Goal: Transaction & Acquisition: Obtain resource

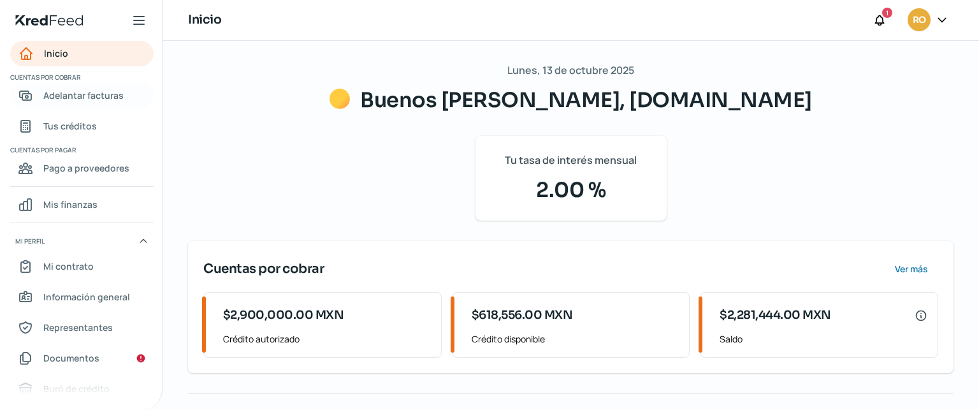
click at [54, 91] on span "Adelantar facturas" at bounding box center [83, 95] width 80 height 16
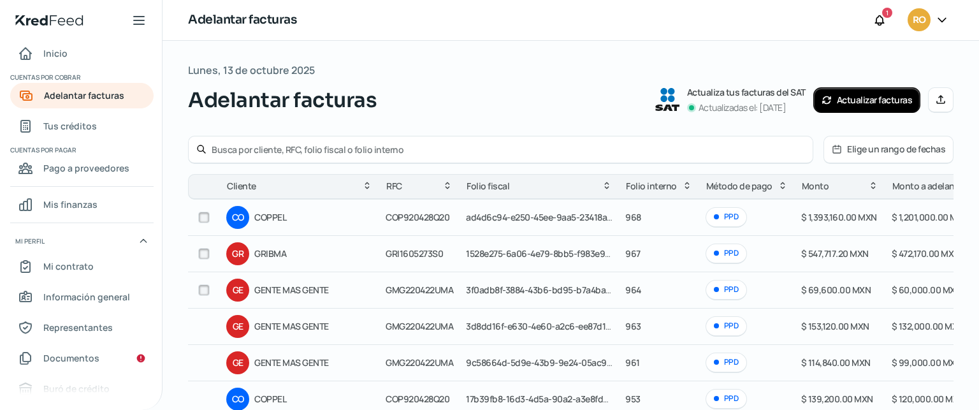
click at [203, 252] on input "checkbox" at bounding box center [203, 253] width 11 height 11
checkbox input "true"
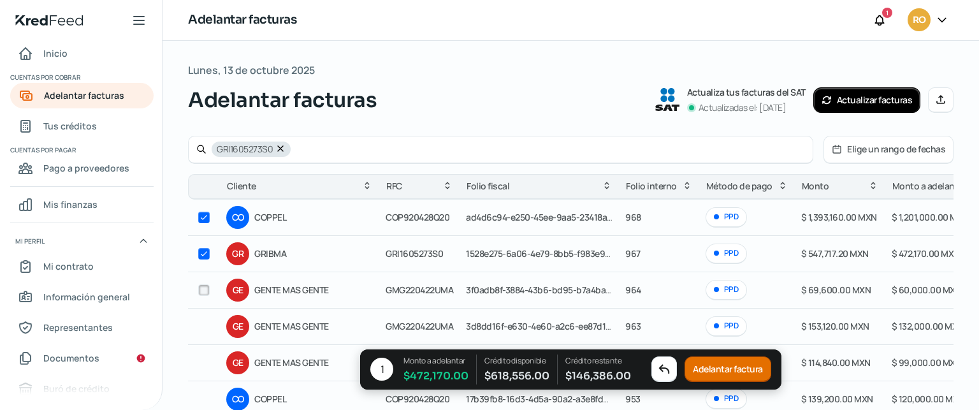
checkbox input "true"
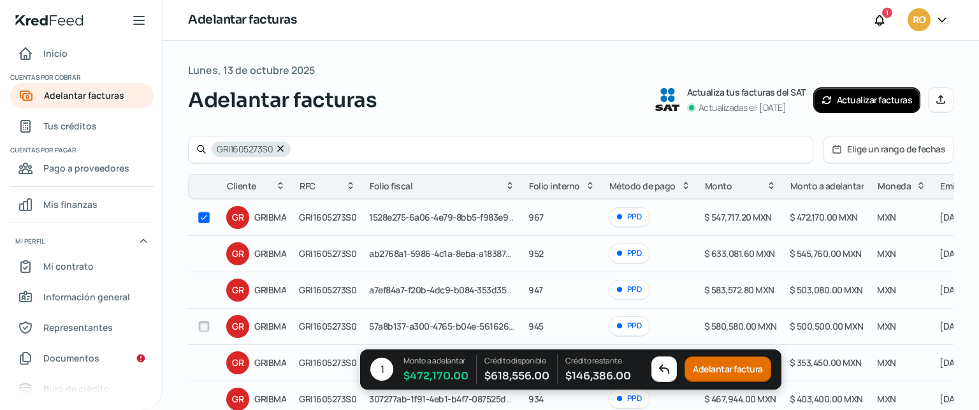
click at [725, 369] on button "Adelantar factura" at bounding box center [727, 369] width 87 height 25
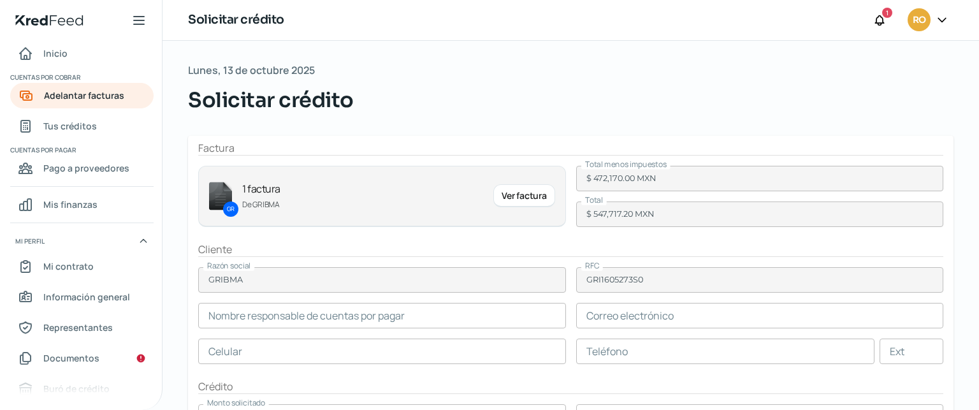
type input "[PERSON_NAME]"
type input "[EMAIL_ADDRESS][DOMAIN_NAME]"
type input "33 - 3441 - 5091"
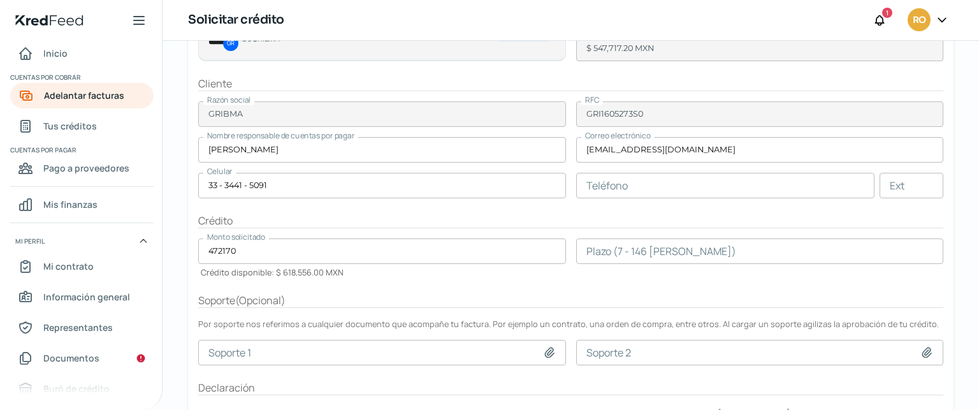
scroll to position [171, 0]
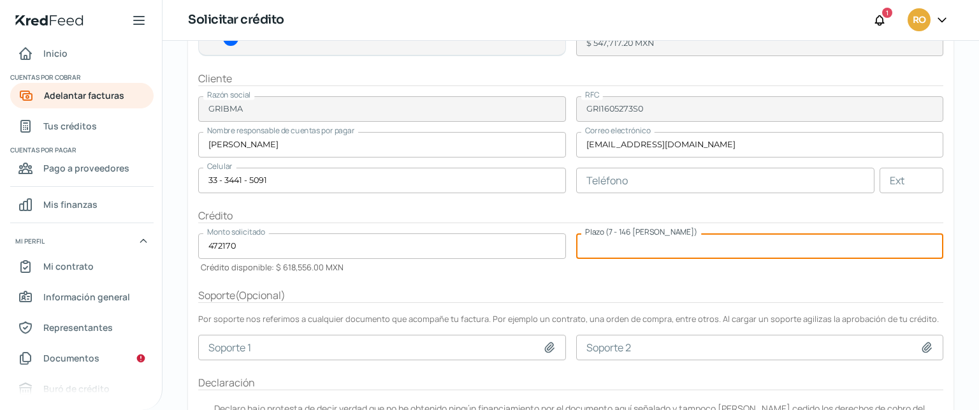
click at [657, 248] on input "number" at bounding box center [760, 245] width 368 height 25
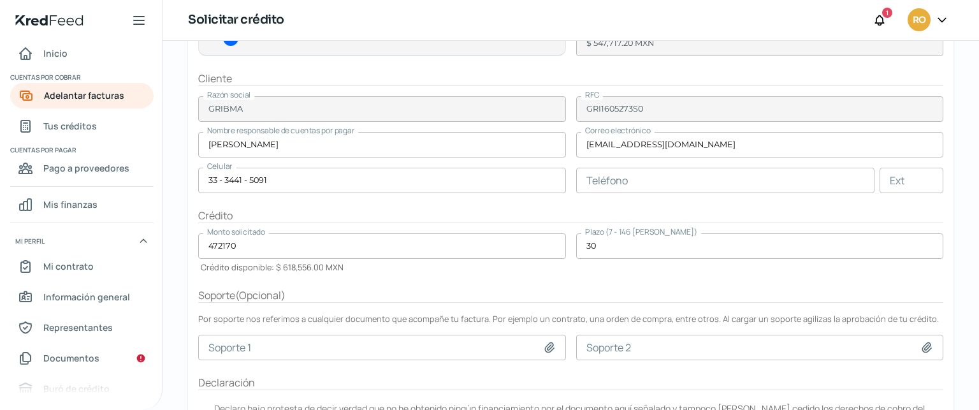
click at [695, 288] on div "Soporte ( Opcional )" at bounding box center [570, 295] width 745 height 15
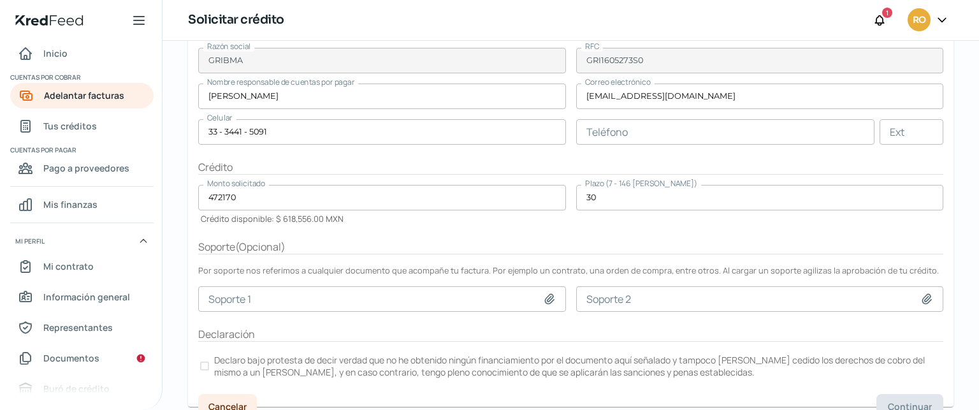
scroll to position [234, 0]
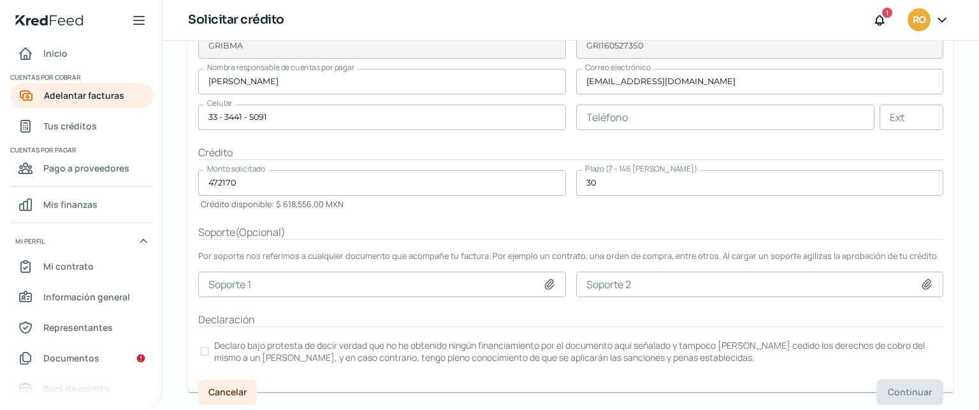
click at [585, 312] on div "Declaración" at bounding box center [570, 319] width 745 height 15
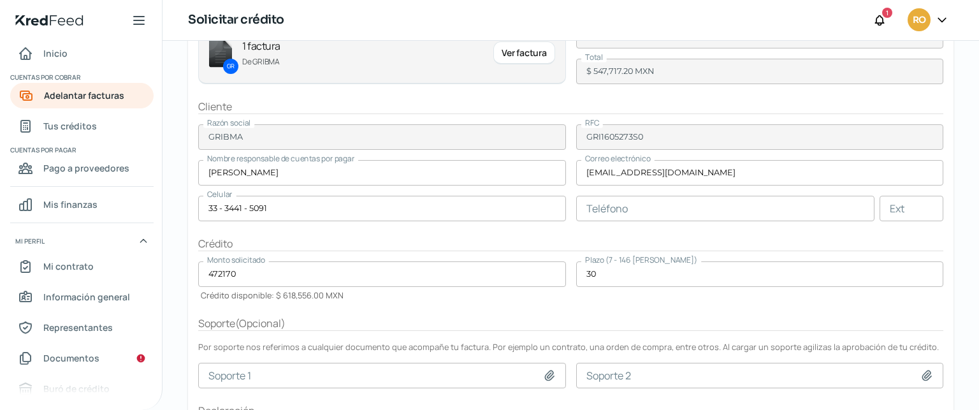
scroll to position [138, 0]
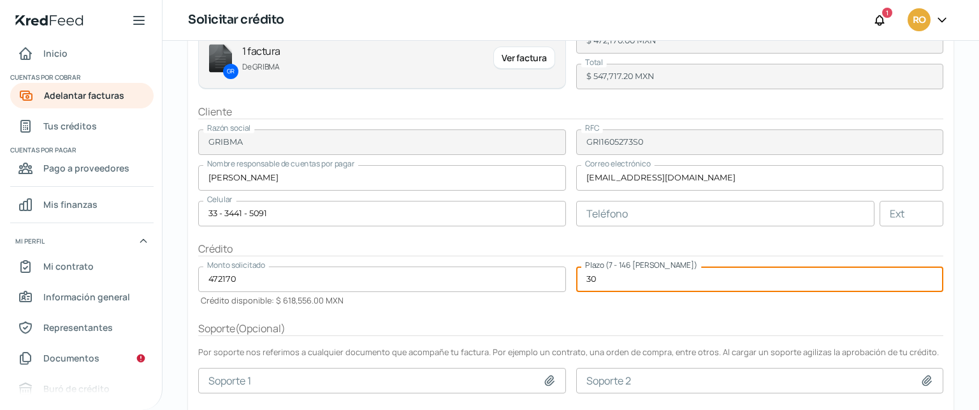
click at [566, 276] on form "Factura GR 1 factura De GRIBMA Ver factura Total menos impuestos $ 472,170.00 M…" at bounding box center [570, 243] width 765 height 490
click at [535, 303] on div "Monto solicitado 472170 Crédito disponible: $ 618,556.00 MXN" at bounding box center [382, 285] width 368 height 39
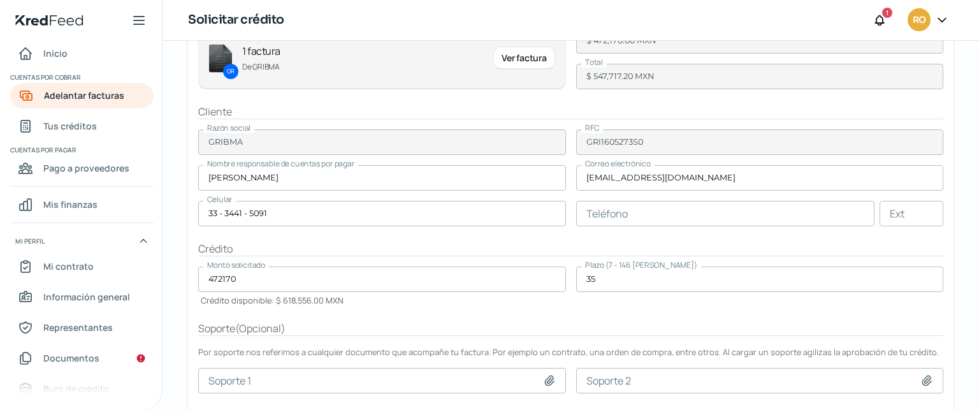
scroll to position [234, 0]
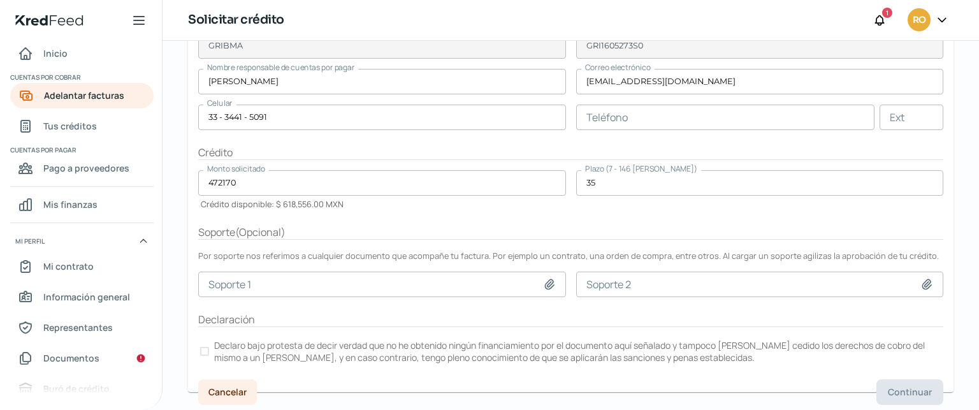
click at [204, 350] on div at bounding box center [204, 351] width 9 height 9
click at [897, 389] on span "Continuar" at bounding box center [909, 391] width 44 height 9
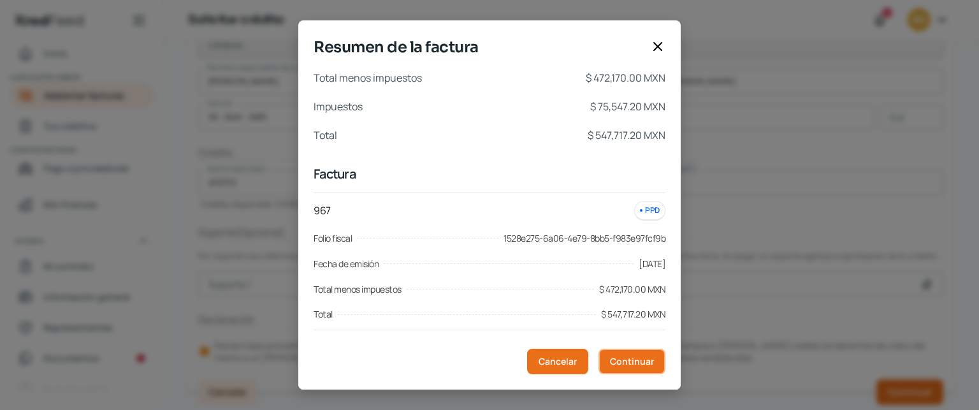
click at [643, 357] on span "Continuar" at bounding box center [632, 361] width 44 height 9
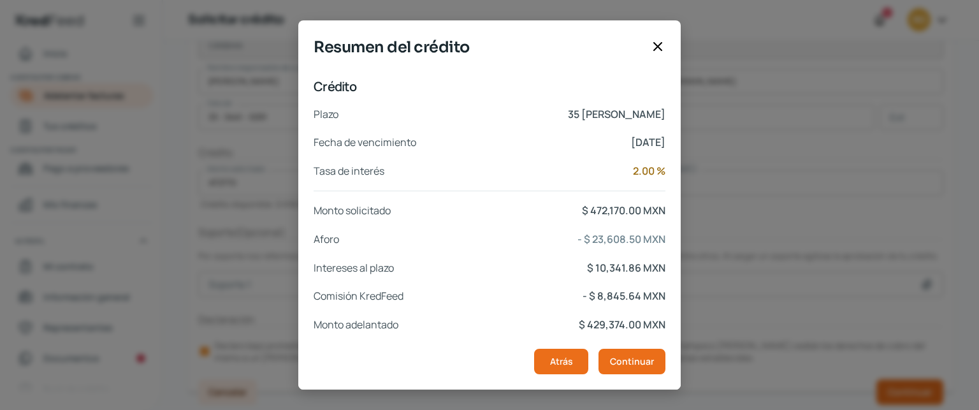
scroll to position [272, 0]
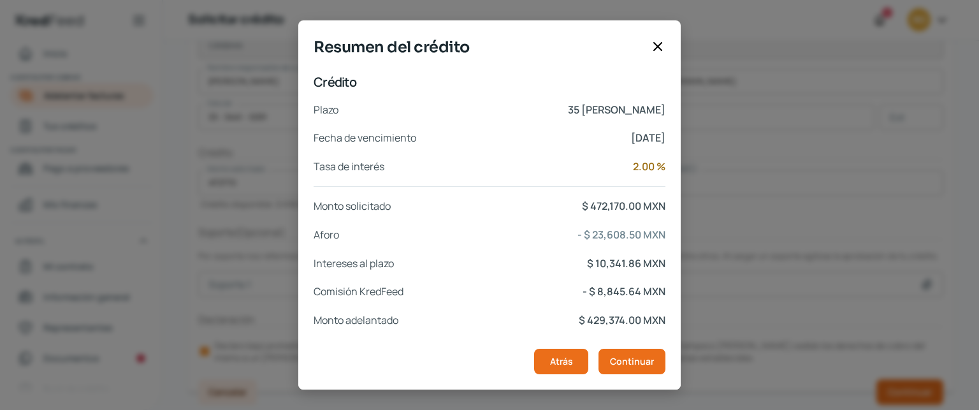
click at [653, 48] on icon at bounding box center [657, 46] width 15 height 15
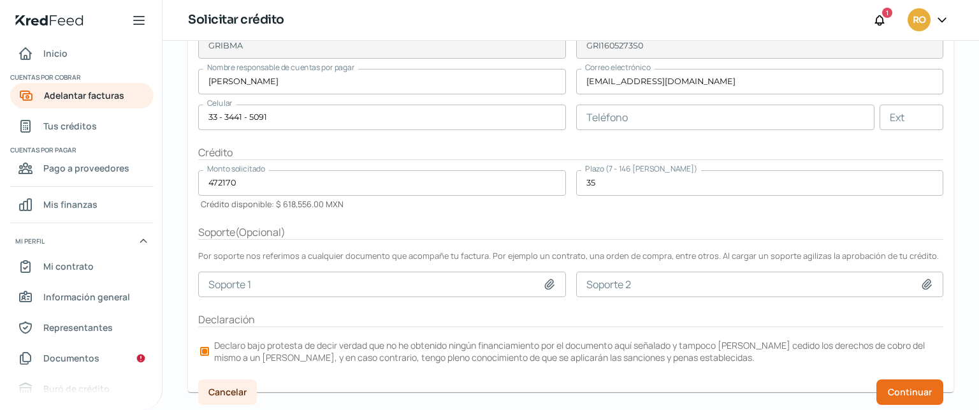
click at [621, 184] on input "35" at bounding box center [760, 182] width 368 height 25
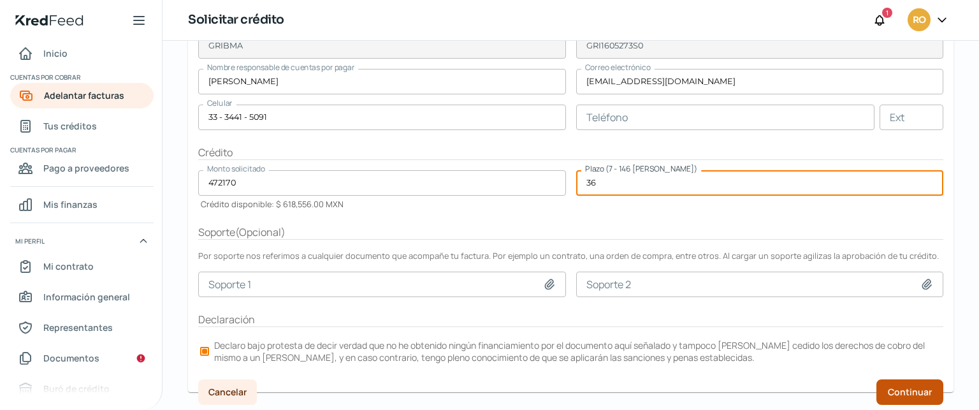
type input "36"
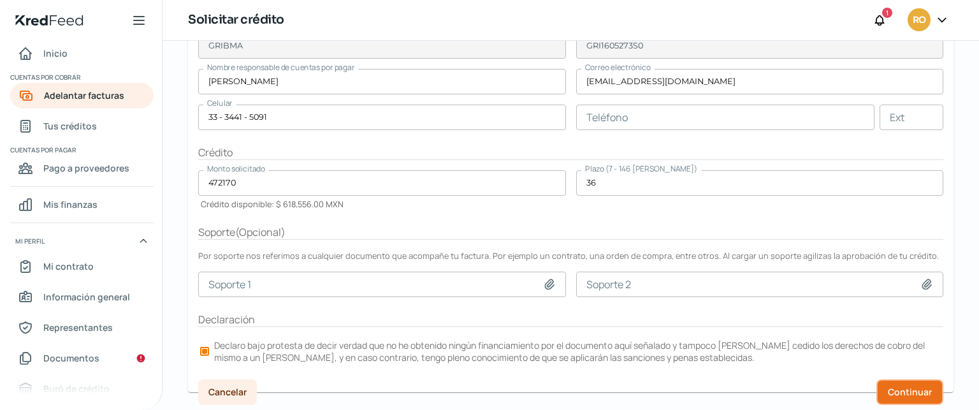
click at [925, 388] on span "Continuar" at bounding box center [909, 391] width 44 height 9
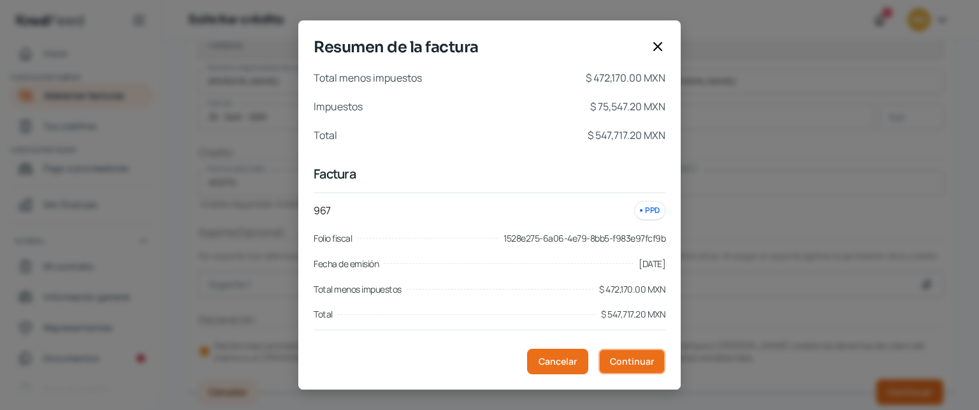
click at [628, 351] on button "Continuar" at bounding box center [631, 360] width 67 height 25
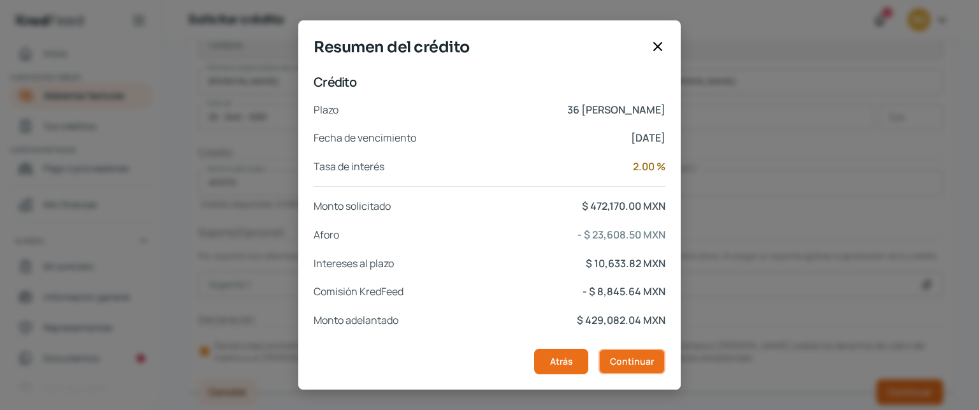
click at [637, 357] on span "Continuar" at bounding box center [632, 361] width 44 height 9
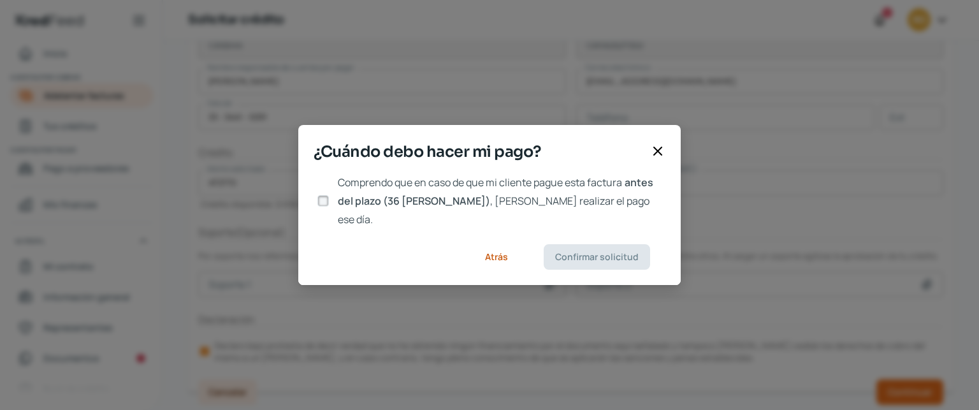
scroll to position [0, 0]
click at [338, 203] on span "antes del plazo (36 [PERSON_NAME])" at bounding box center [495, 191] width 315 height 32
click at [329, 203] on input "Comprendo que en caso de que mi cliente pague esta factura antes del plazo (36 …" at bounding box center [322, 200] width 11 height 11
checkbox input "true"
click at [570, 252] on span "Confirmar solicitud" at bounding box center [596, 256] width 83 height 9
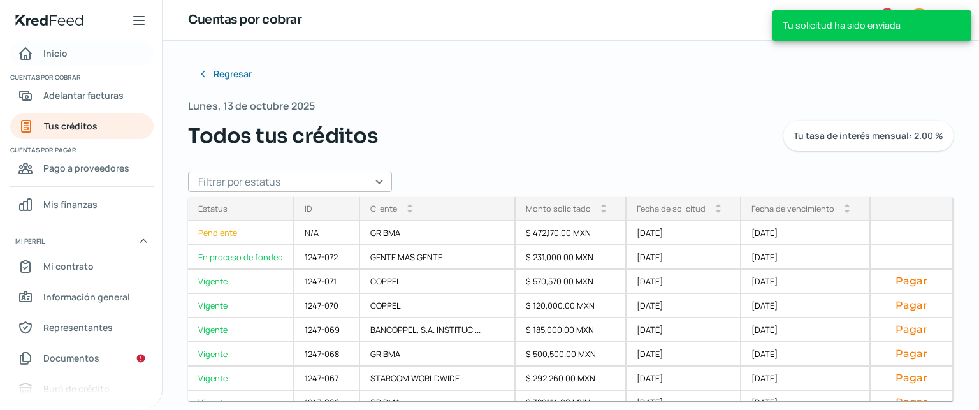
click at [53, 48] on span "Inicio" at bounding box center [55, 53] width 24 height 16
